Goal: Information Seeking & Learning: Learn about a topic

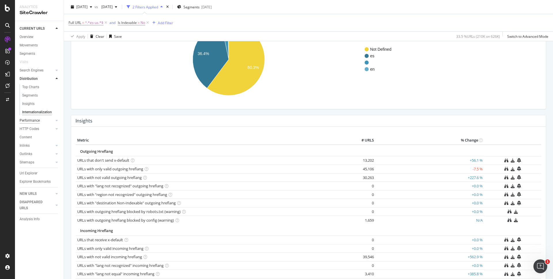
scroll to position [116, 0]
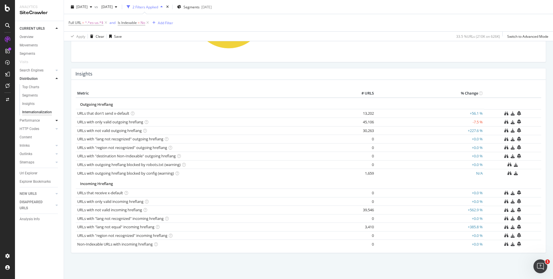
click at [56, 121] on icon at bounding box center [57, 120] width 2 height 3
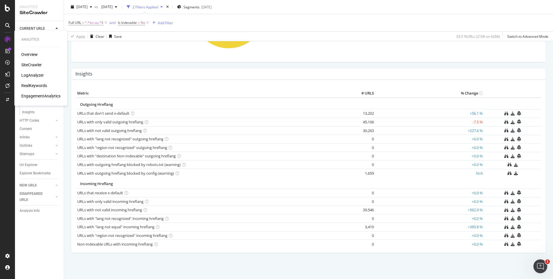
click at [42, 84] on div "RealKeywords" at bounding box center [34, 86] width 26 height 6
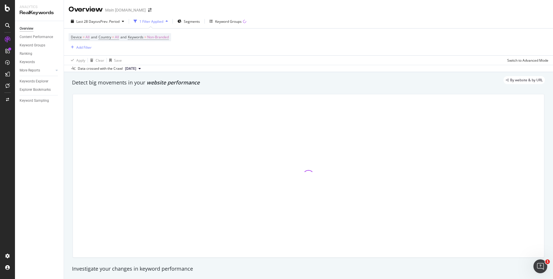
click at [304, 84] on div "By website & by URL" at bounding box center [305, 80] width 479 height 8
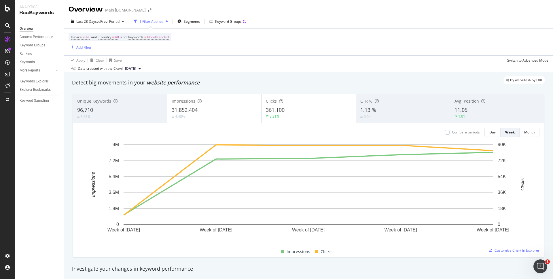
click at [404, 80] on div "By website & by URL" at bounding box center [305, 80] width 479 height 8
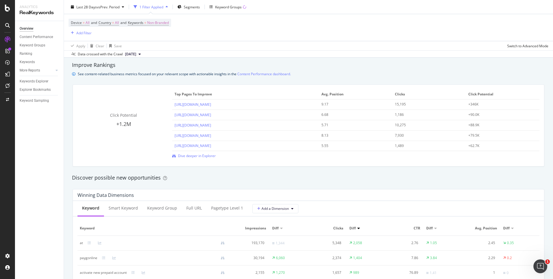
scroll to position [399, 0]
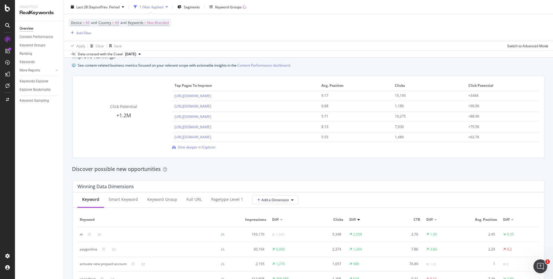
click at [411, 68] on div "See content-related business metrics focused on your relevant scope with action…" at bounding box center [308, 65] width 473 height 6
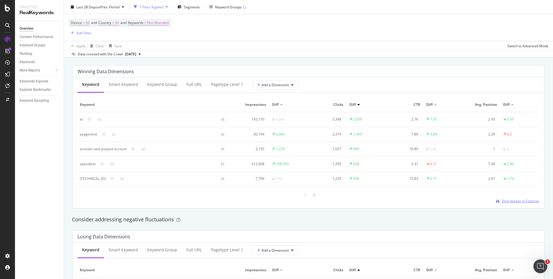
scroll to position [513, 0]
click at [195, 85] on div "Full URL" at bounding box center [195, 85] width 16 height 6
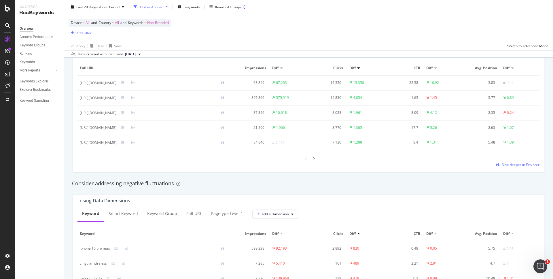
scroll to position [552, 0]
click at [315, 156] on icon at bounding box center [314, 156] width 2 height 3
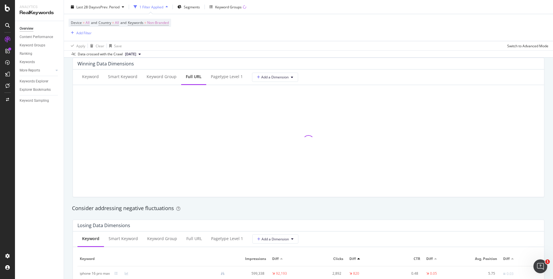
scroll to position [507, 0]
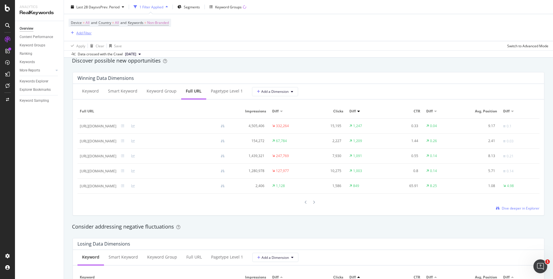
click at [85, 33] on div "Add Filter" at bounding box center [83, 32] width 15 height 5
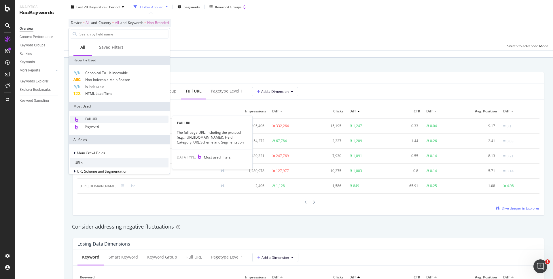
click at [103, 117] on div "Full URL" at bounding box center [119, 119] width 99 height 7
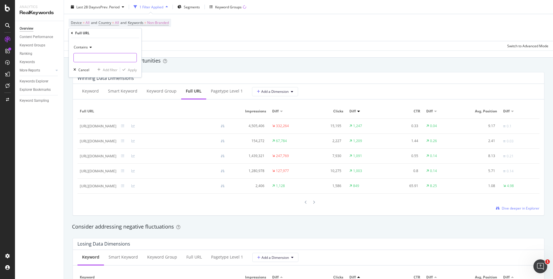
click at [99, 55] on input "text" at bounding box center [105, 57] width 63 height 9
type input ".html"
click at [128, 69] on div "Apply" at bounding box center [132, 69] width 9 height 5
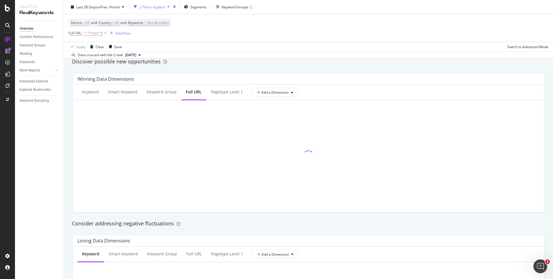
scroll to position [508, 0]
click at [338, 65] on div "Discover possible new opportunities" at bounding box center [308, 60] width 479 height 13
click at [428, 66] on div "Discover possible new opportunities" at bounding box center [308, 60] width 479 height 13
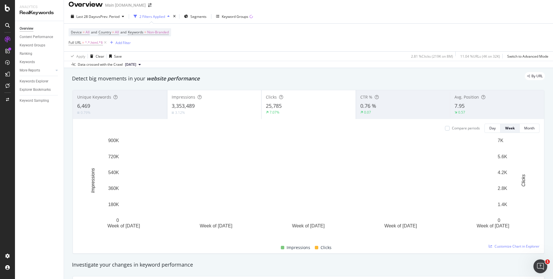
scroll to position [0, 0]
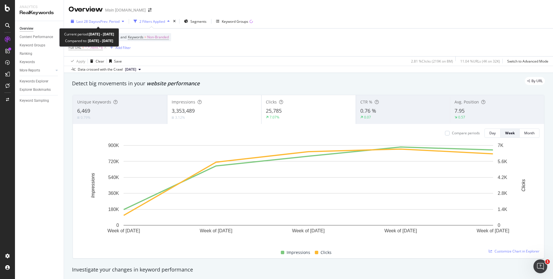
click at [119, 21] on span "vs Prev. Period" at bounding box center [108, 21] width 23 height 5
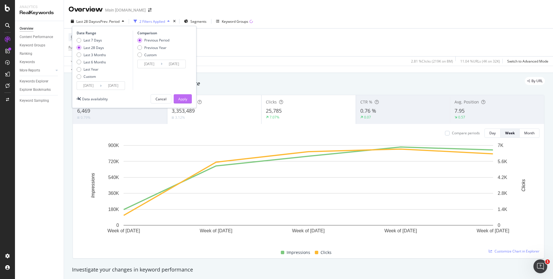
click at [185, 99] on div "Apply" at bounding box center [182, 99] width 9 height 5
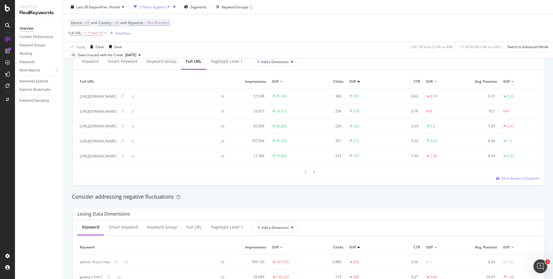
scroll to position [538, 0]
click at [58, 148] on div "Overview Content Performance Keyword Groups Ranking Keywords More Reports Count…" at bounding box center [39, 150] width 49 height 258
click at [377, 189] on div "Winning Data Dimensions Keyword Smart Keyword Keyword Group Full URL pagetype L…" at bounding box center [308, 113] width 479 height 152
click at [313, 172] on icon at bounding box center [314, 171] width 2 height 3
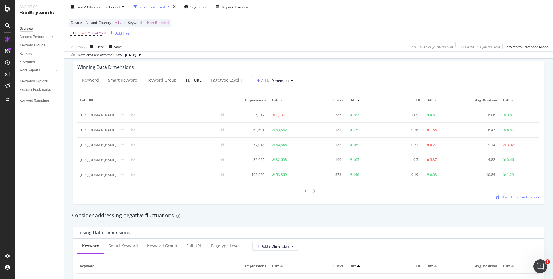
scroll to position [522, 0]
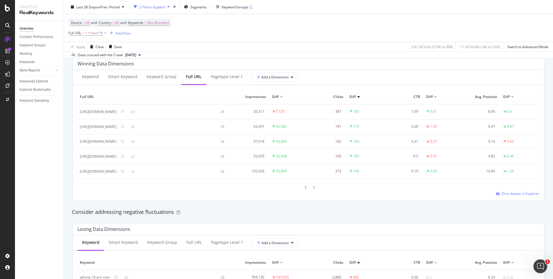
click at [305, 186] on icon at bounding box center [306, 187] width 2 height 3
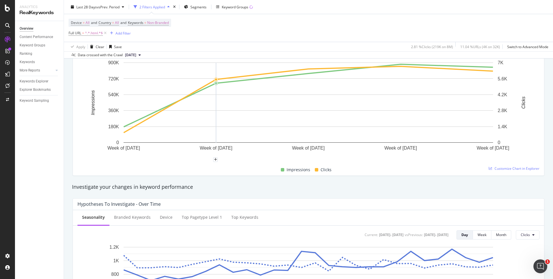
scroll to position [0, 0]
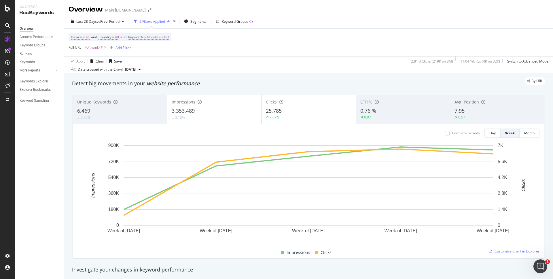
click at [136, 68] on span "[DATE]" at bounding box center [130, 69] width 11 height 5
click at [119, 23] on span "vs Prev. Period" at bounding box center [108, 21] width 23 height 5
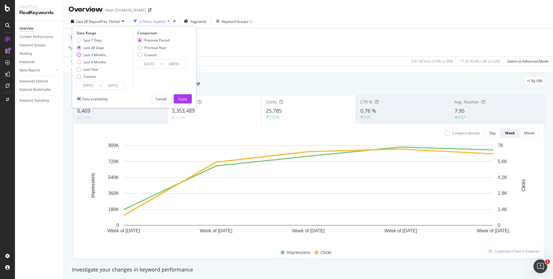
click at [94, 54] on div "Last 3 Months" at bounding box center [95, 54] width 22 height 5
type input "[DATE]"
click at [183, 97] on div "Apply" at bounding box center [182, 99] width 9 height 5
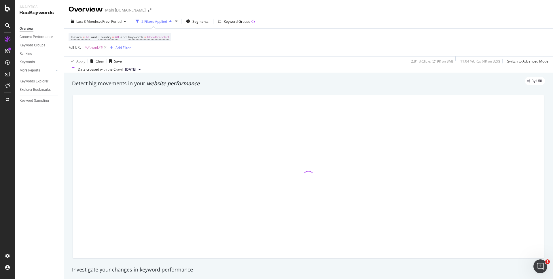
click at [297, 80] on div "By URL" at bounding box center [305, 81] width 479 height 8
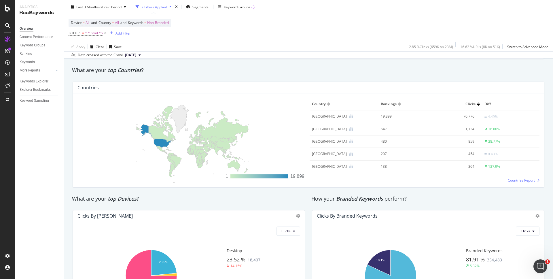
scroll to position [828, 0]
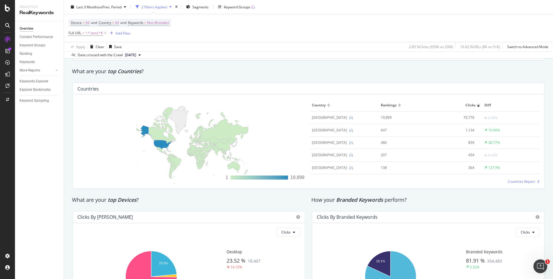
click at [436, 196] on div "How your Branded Keywords perform?" at bounding box center [429, 199] width 240 height 13
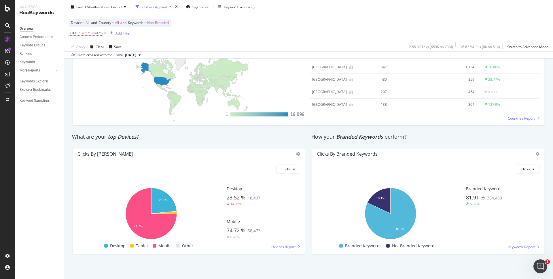
click at [443, 137] on div "How your Branded Keywords perform?" at bounding box center [429, 136] width 234 height 7
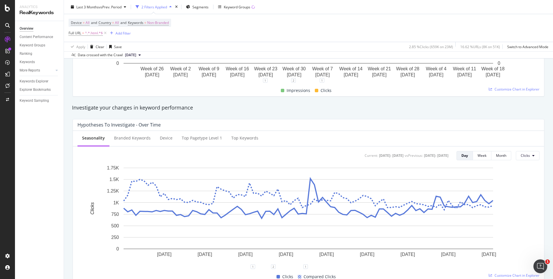
scroll to position [161, 0]
click at [29, 78] on div "AlertPanel" at bounding box center [30, 77] width 18 height 6
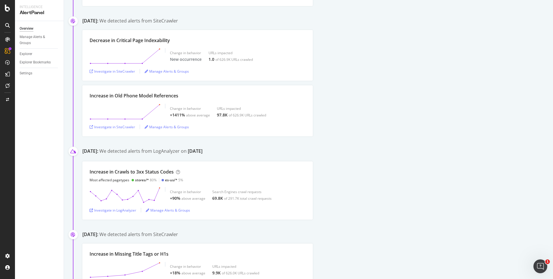
scroll to position [407, 0]
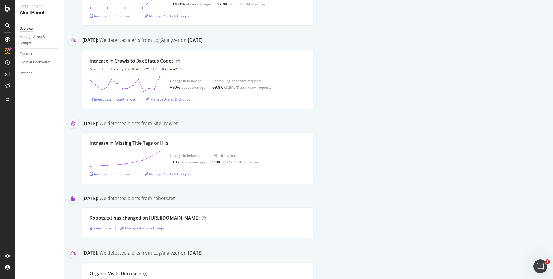
click at [348, 105] on div "Increase in Crawls to 3xx Status Codes Most affected pagetypes stores/* 80% es-…" at bounding box center [317, 79] width 471 height 58
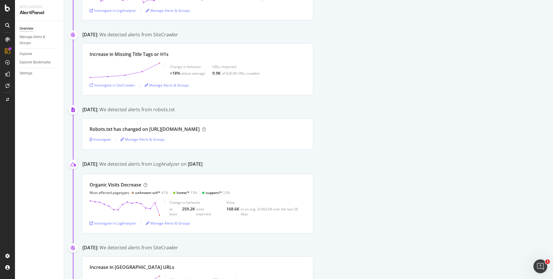
scroll to position [498, 0]
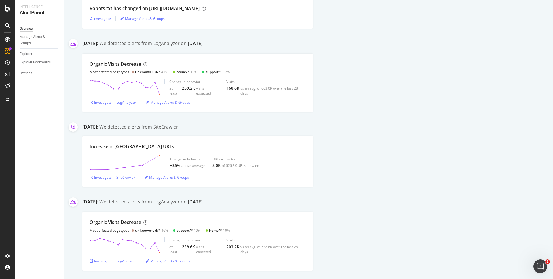
scroll to position [620, 0]
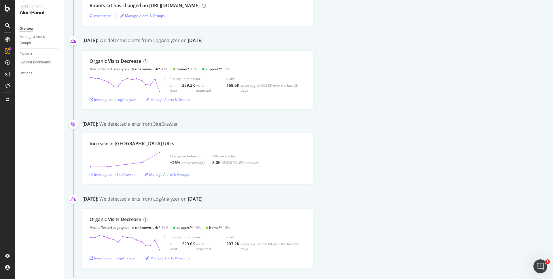
click at [359, 103] on div "Organic Visits Decrease Most affected pagetypes unknown-url/* 41% home/* 13% su…" at bounding box center [317, 80] width 471 height 59
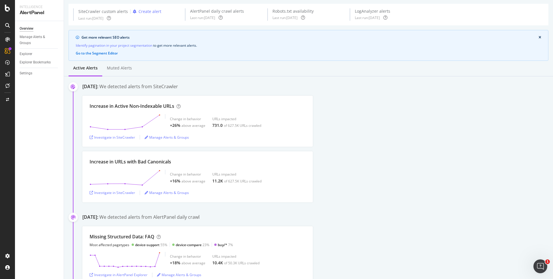
scroll to position [0, 0]
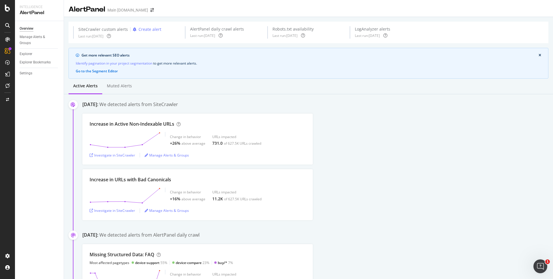
click at [425, 111] on div "[DATE]: We detected alerts from SiteCrawler Increase in Active Non-Indexable UR…" at bounding box center [317, 160] width 471 height 119
click at [469, 101] on div "[DATE]: We detected alerts from SiteCrawler" at bounding box center [317, 105] width 471 height 8
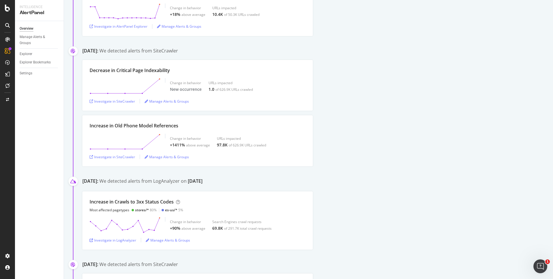
scroll to position [279, 0]
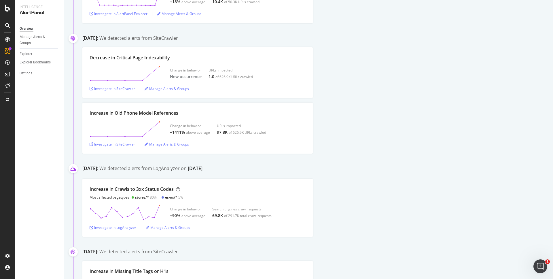
click at [367, 110] on div "Increase in Old Phone Model References Change in behavior +1411% above average …" at bounding box center [317, 128] width 471 height 51
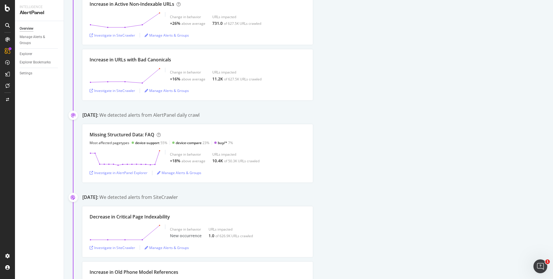
scroll to position [0, 0]
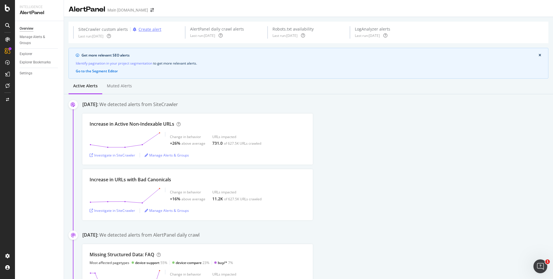
click at [147, 30] on div "Create alert" at bounding box center [150, 30] width 23 height 6
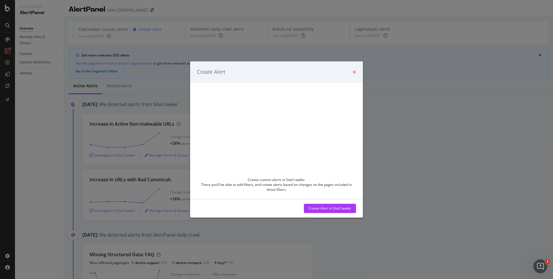
click at [353, 72] on icon "times" at bounding box center [354, 72] width 3 height 5
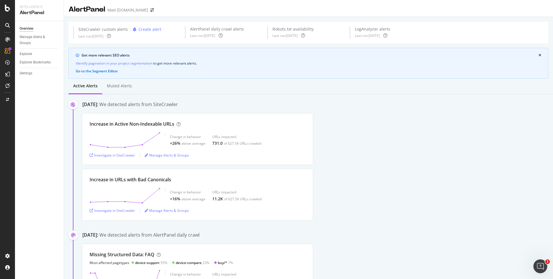
click at [32, 30] on div "Overview" at bounding box center [27, 29] width 14 height 6
click at [34, 62] on div "SiteCrawler" at bounding box center [31, 65] width 20 height 6
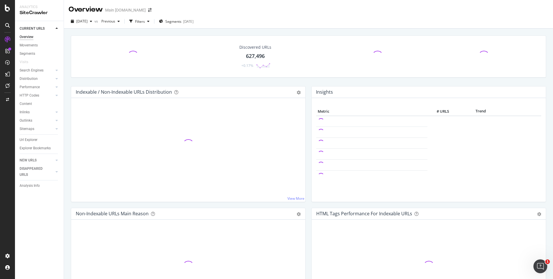
drag, startPoint x: 187, startPoint y: 31, endPoint x: 167, endPoint y: 28, distance: 19.8
click at [152, 24] on div "Filters" at bounding box center [139, 21] width 25 height 9
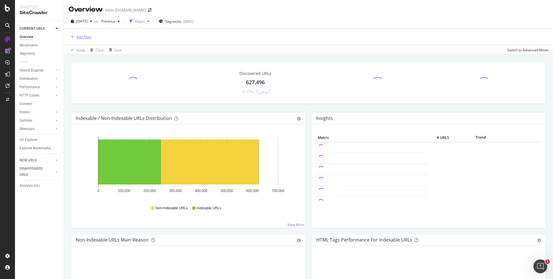
click at [77, 35] on div "Add Filter" at bounding box center [83, 37] width 15 height 5
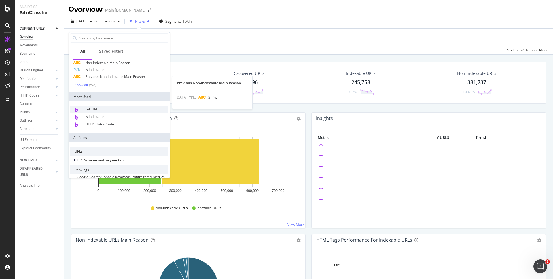
scroll to position [28, 0]
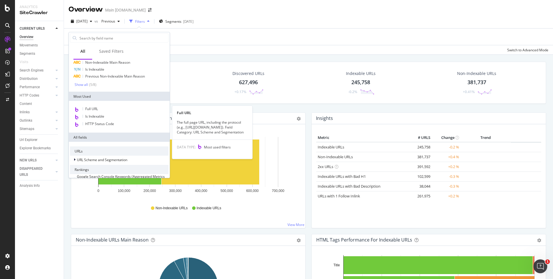
click at [102, 109] on div "Full URL" at bounding box center [119, 109] width 99 height 7
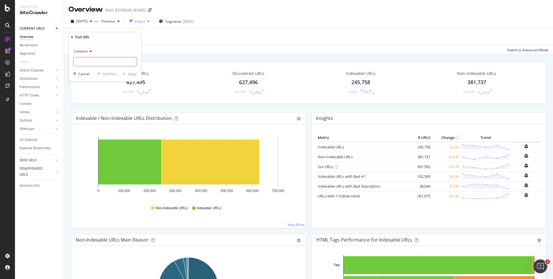
click at [107, 64] on input "text" at bounding box center [105, 61] width 63 height 9
type input ".html"
click at [126, 71] on div "Apply" at bounding box center [128, 73] width 17 height 5
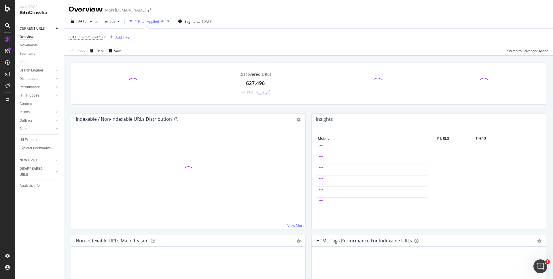
click at [311, 56] on div "Discovered URLs 627,496 +0.17% Indexable / Non-Indexable URLs Distribution Bar …" at bounding box center [308, 195] width 489 height 279
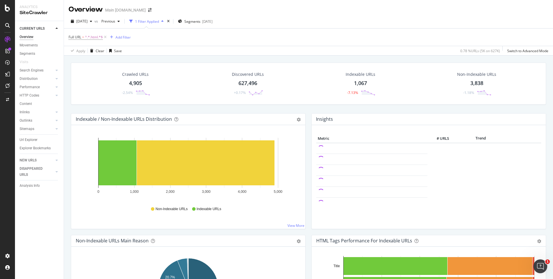
click at [311, 56] on div "Crawled URLs 4,905 -2.54% Discovered URLs 627,496 +0.17% Indexable URLs 1,067 -…" at bounding box center [308, 195] width 489 height 279
click at [290, 111] on div "Crawled URLs 4,905 -2.54% Discovered URLs 627,496 +0.17% Indexable URLs 1,067 -…" at bounding box center [308, 88] width 481 height 51
click at [176, 171] on rect "A chart." at bounding box center [206, 162] width 138 height 45
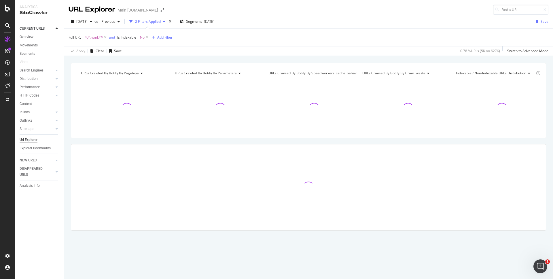
click at [357, 57] on div "URLs Crawled By Botify By pagetype Chart (by Value) Table Expand Export as CSV …" at bounding box center [308, 63] width 489 height 14
click at [450, 141] on div "URLs Crawled By Botify By pagetype Chart (by Value) Table Expand Export as CSV …" at bounding box center [308, 157] width 489 height 188
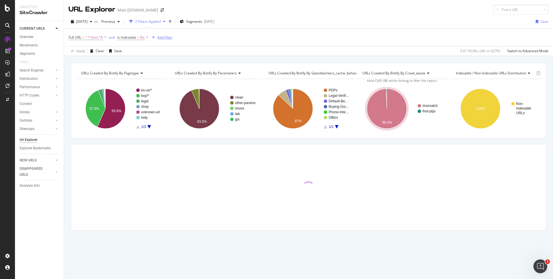
click at [168, 36] on div "Add Filter" at bounding box center [164, 37] width 15 height 5
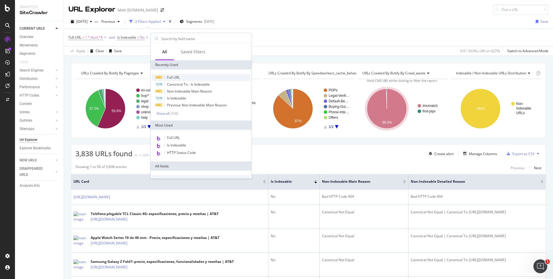
click at [180, 75] on div "Full URL" at bounding box center [201, 77] width 99 height 7
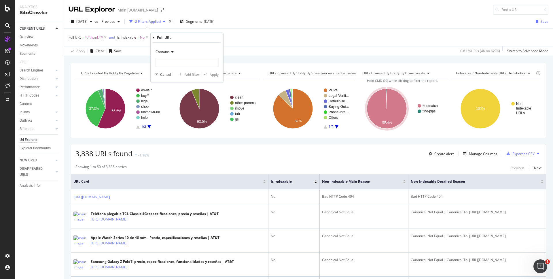
drag, startPoint x: 170, startPoint y: 49, endPoint x: 168, endPoint y: 56, distance: 7.5
click at [170, 49] on div "Contains" at bounding box center [186, 51] width 63 height 9
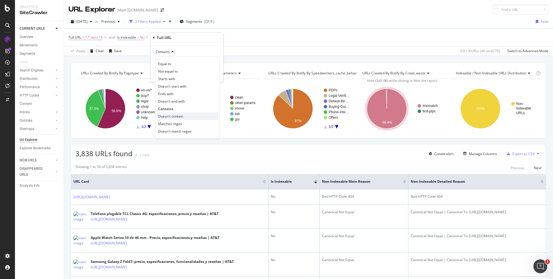
click at [186, 114] on div "Doesn't contain" at bounding box center [188, 115] width 62 height 7
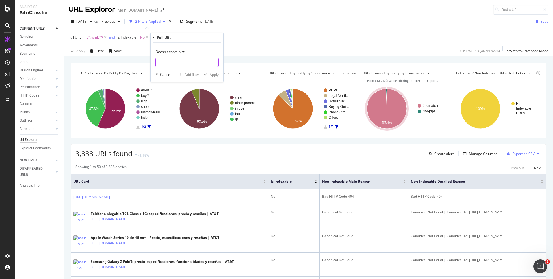
click at [181, 62] on input "text" at bounding box center [187, 62] width 63 height 9
type input "?"
click at [210, 74] on div "Apply" at bounding box center [214, 74] width 9 height 5
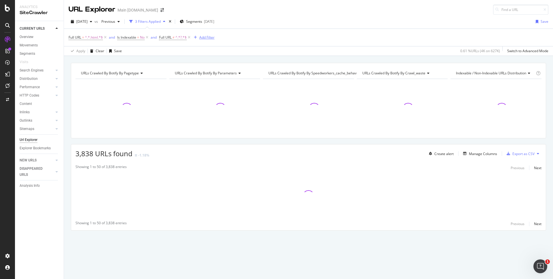
click at [202, 36] on div "Add Filter" at bounding box center [206, 37] width 15 height 5
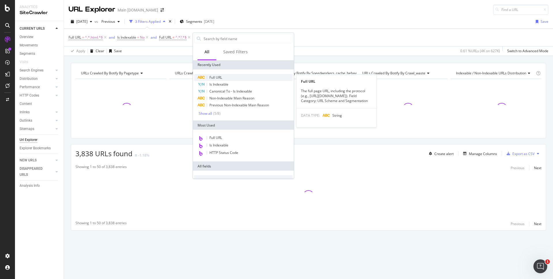
click at [217, 77] on span "Full URL" at bounding box center [216, 77] width 13 height 5
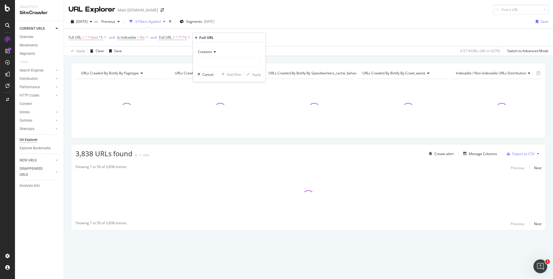
click at [215, 50] on icon at bounding box center [214, 51] width 4 height 3
click at [226, 117] on div "Doesn't contain" at bounding box center [230, 115] width 62 height 7
click at [228, 63] on input "text" at bounding box center [229, 62] width 63 height 9
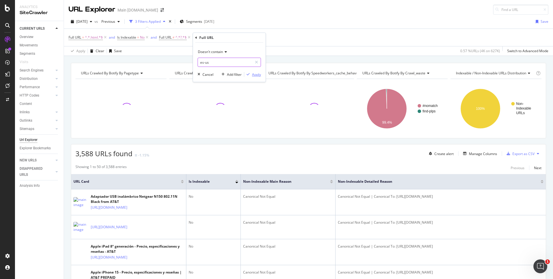
type input "es-us"
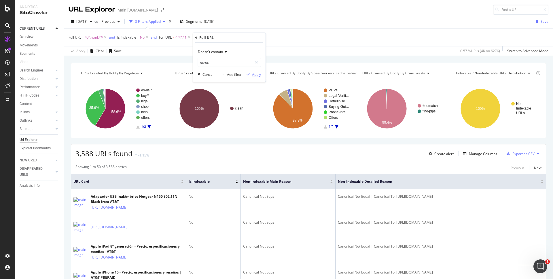
click at [258, 76] on div "Apply" at bounding box center [256, 74] width 9 height 5
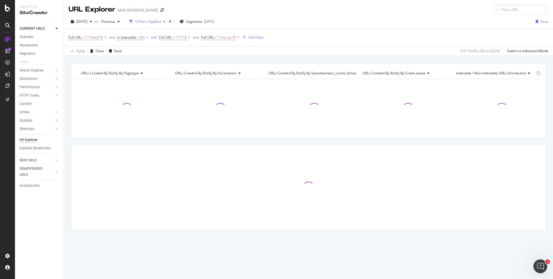
click at [342, 55] on div "Apply Clear Save 0.57 % URLs ( 4K on 627K ) Switch to Advanced Mode" at bounding box center [308, 51] width 489 height 10
click at [372, 60] on div "URLs Crawled By Botify By pagetype Chart (by Value) Table Expand Export as CSV …" at bounding box center [308, 63] width 489 height 14
click at [373, 59] on div "URLs Crawled By Botify By pagetype Chart (by Value) Table Expand Export as CSV …" at bounding box center [308, 63] width 489 height 14
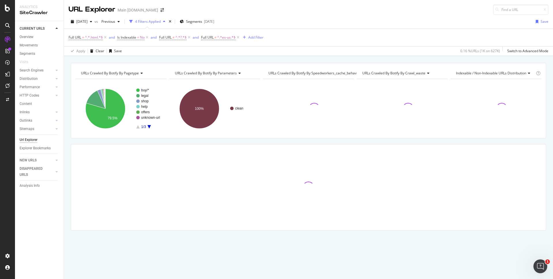
click at [385, 60] on div "URLs Crawled By Botify By pagetype Chart (by Value) Table Expand Export as CSV …" at bounding box center [308, 63] width 489 height 14
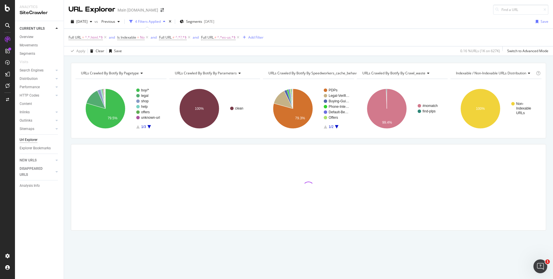
click at [385, 60] on div "URLs Crawled By Botify By pagetype Chart (by Value) Table Expand Export as CSV …" at bounding box center [308, 63] width 489 height 14
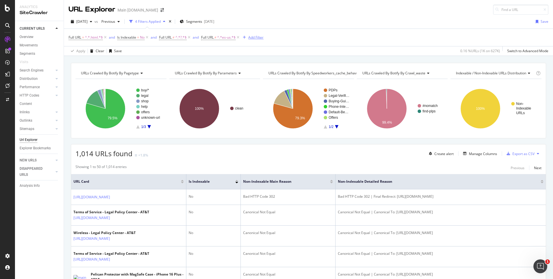
click at [259, 39] on div "Add Filter" at bounding box center [255, 37] width 15 height 5
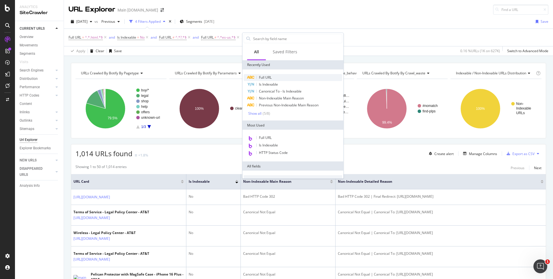
click at [280, 78] on div "Full URL" at bounding box center [293, 77] width 99 height 7
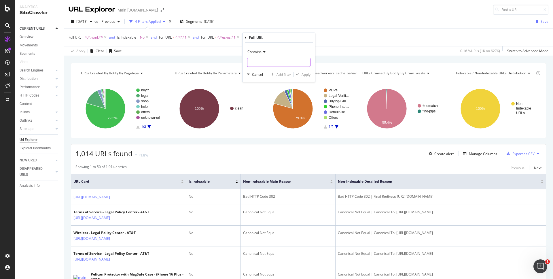
click at [274, 61] on input "text" at bounding box center [279, 62] width 63 height 9
type input "/buy/"
click at [308, 72] on div "Apply" at bounding box center [306, 74] width 9 height 5
